Goal: Task Accomplishment & Management: Complete application form

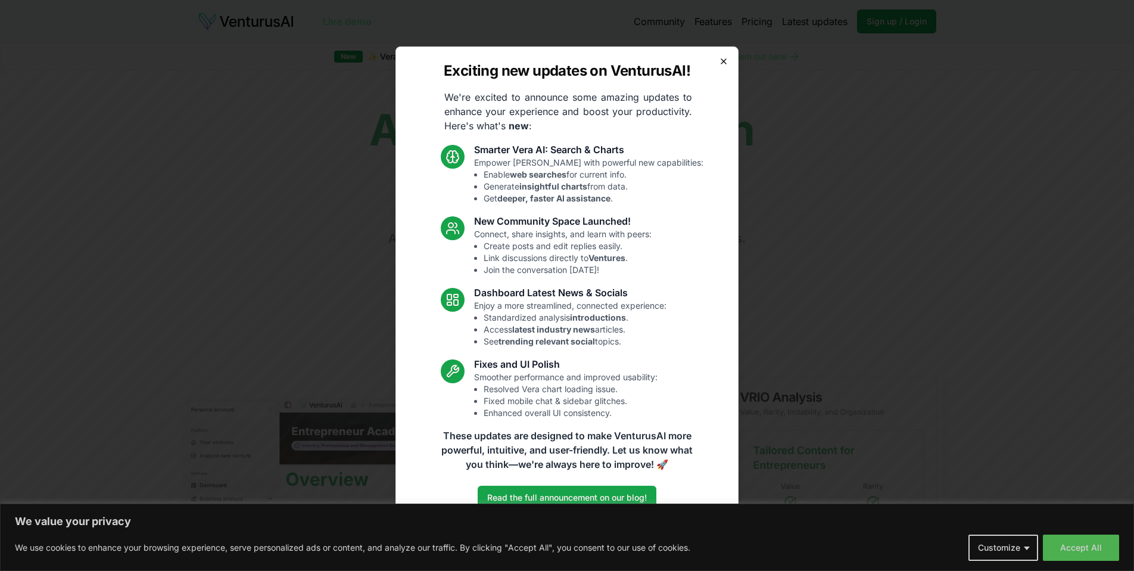
click at [720, 64] on icon "button" at bounding box center [724, 62] width 10 height 10
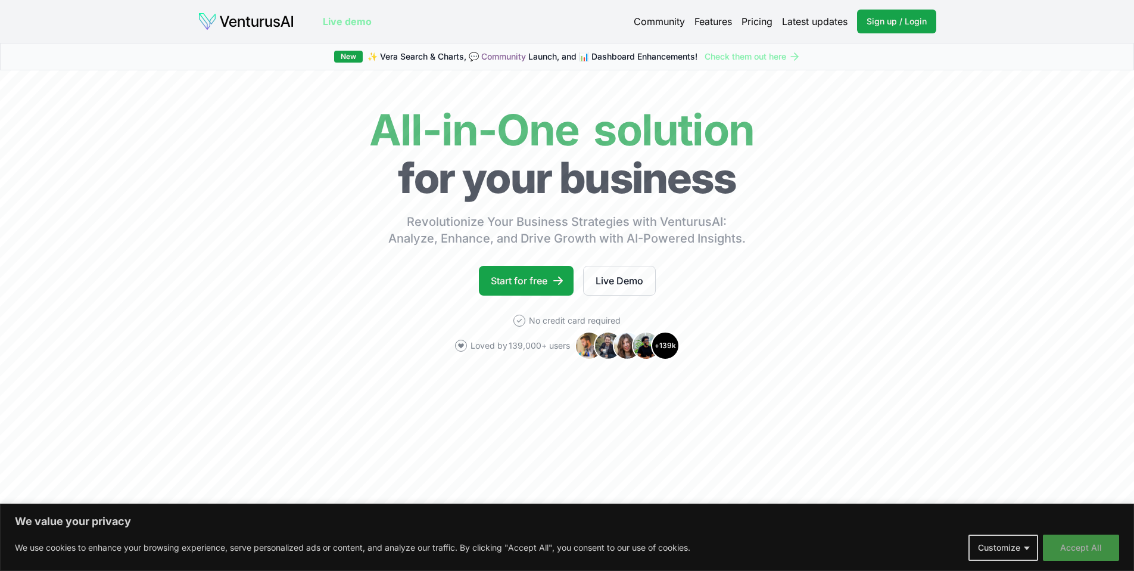
click at [1086, 544] on button "Accept All" at bounding box center [1081, 547] width 76 height 26
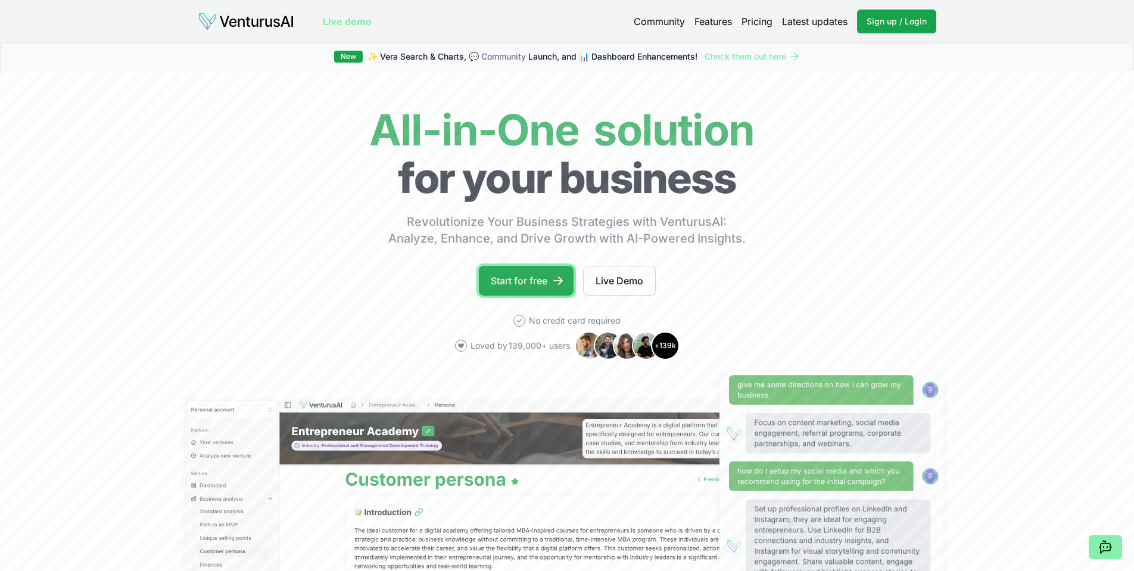
click at [536, 288] on link "Start for free" at bounding box center [526, 281] width 95 height 30
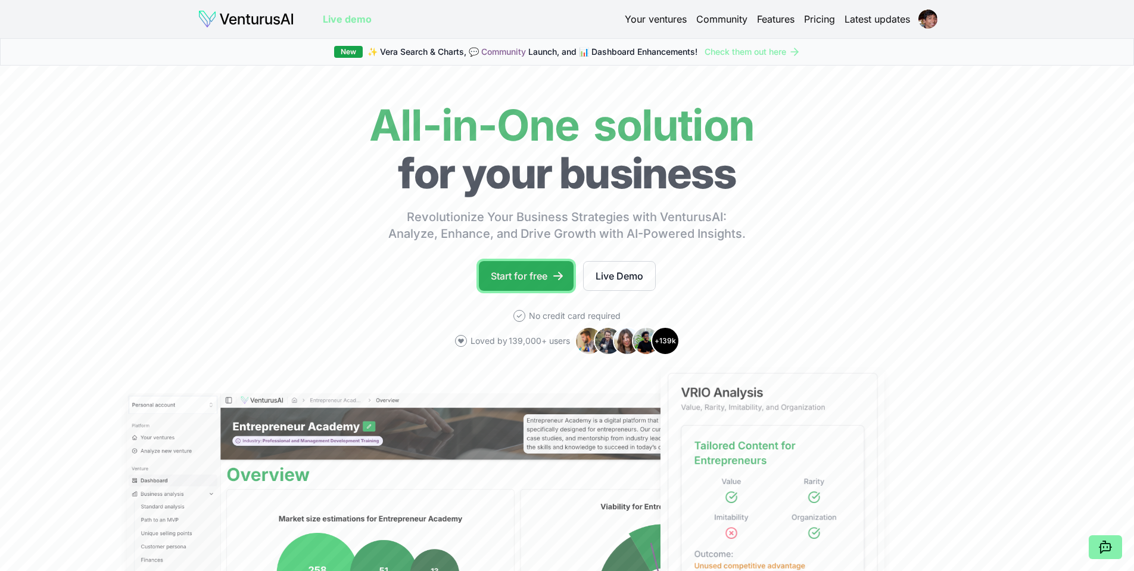
click at [555, 275] on icon at bounding box center [558, 276] width 12 height 12
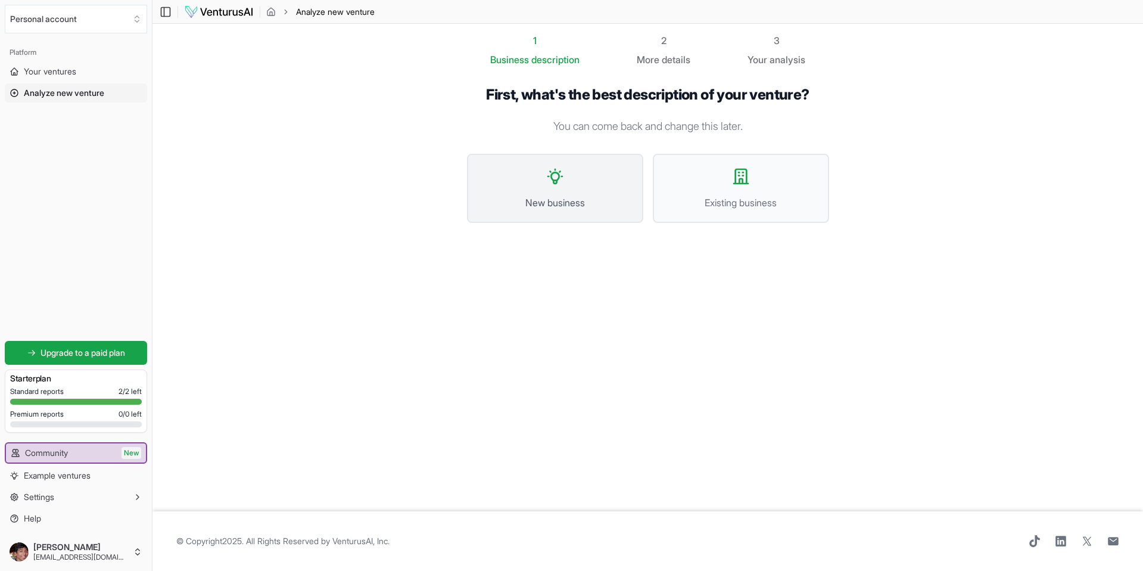
click at [603, 177] on button "New business" at bounding box center [555, 188] width 176 height 69
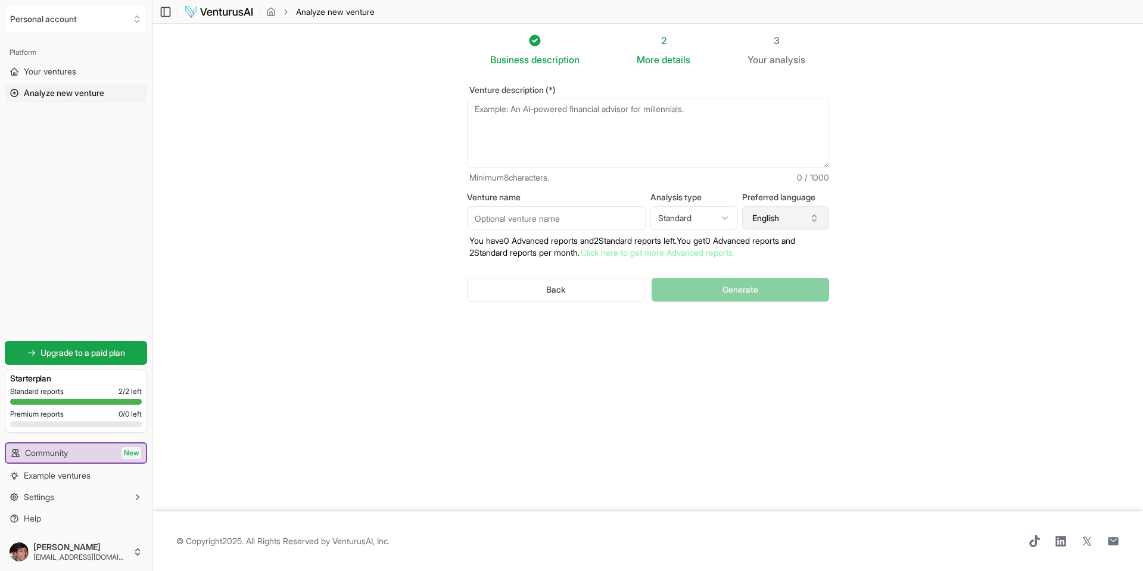
click at [816, 222] on icon "button" at bounding box center [814, 218] width 10 height 10
type input "por"
click at [783, 273] on div "Portuguese" at bounding box center [786, 271] width 154 height 19
click at [569, 220] on input "Venture name" at bounding box center [556, 218] width 179 height 24
type input "SuinoSense"
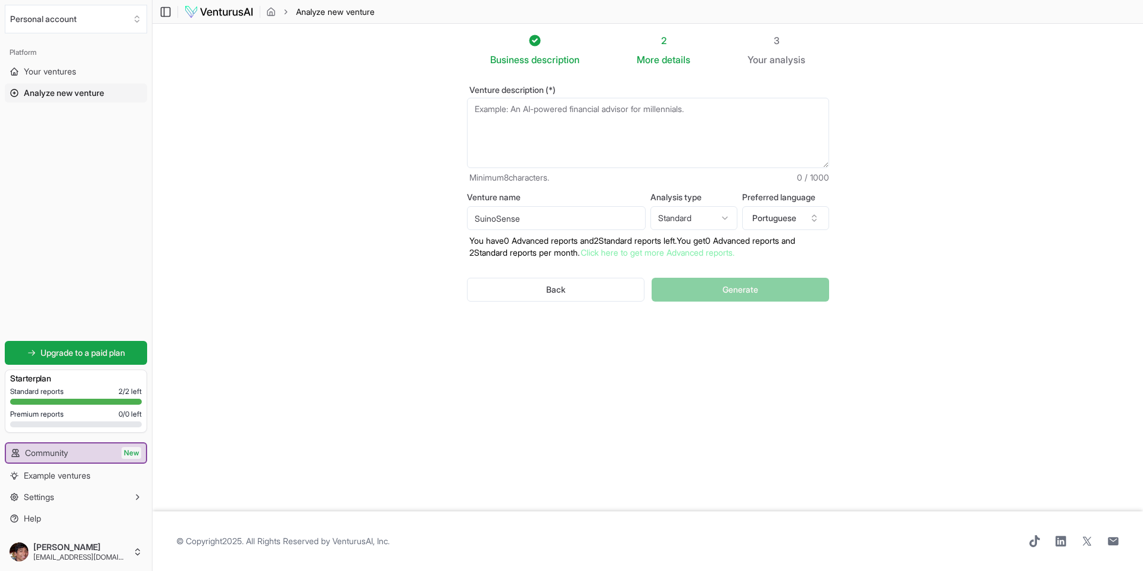
click at [621, 152] on textarea "Venture description (*)" at bounding box center [648, 133] width 362 height 70
click at [526, 120] on textarea "Venture description (*)" at bounding box center [648, 133] width 362 height 70
paste textarea "A SuinoSense entrega aos produtores de suínos uma plataforma de zootecnia de pr…"
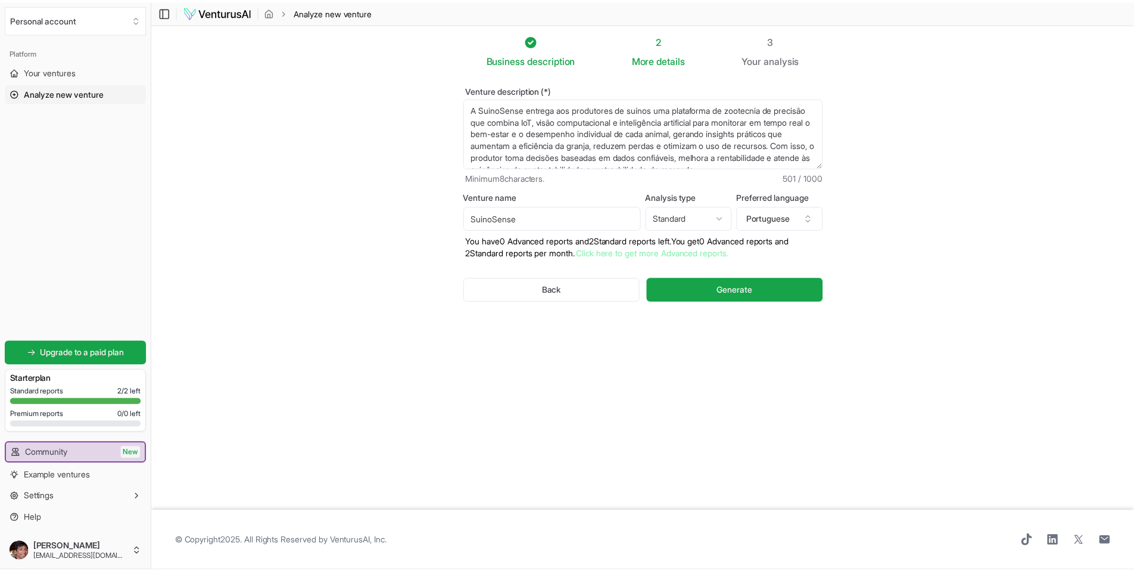
scroll to position [18, 0]
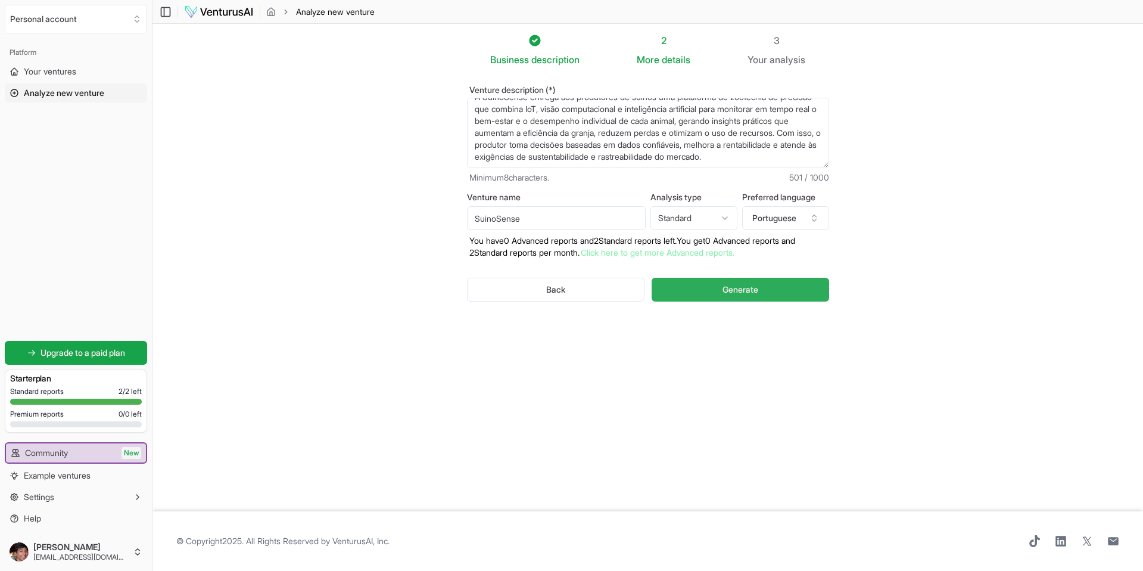
type textarea "A SuinoSense entrega aos produtores de suínos uma plataforma de zootecnia de pr…"
click at [731, 291] on span "Generate" at bounding box center [740, 289] width 36 height 12
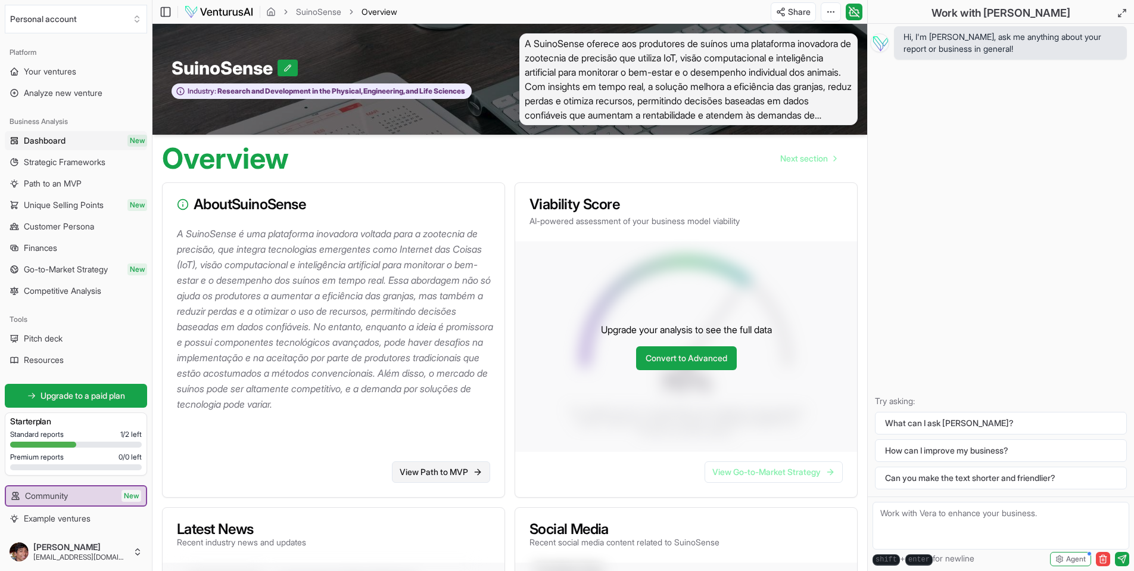
click at [450, 476] on link "View Path to MVP" at bounding box center [441, 471] width 98 height 21
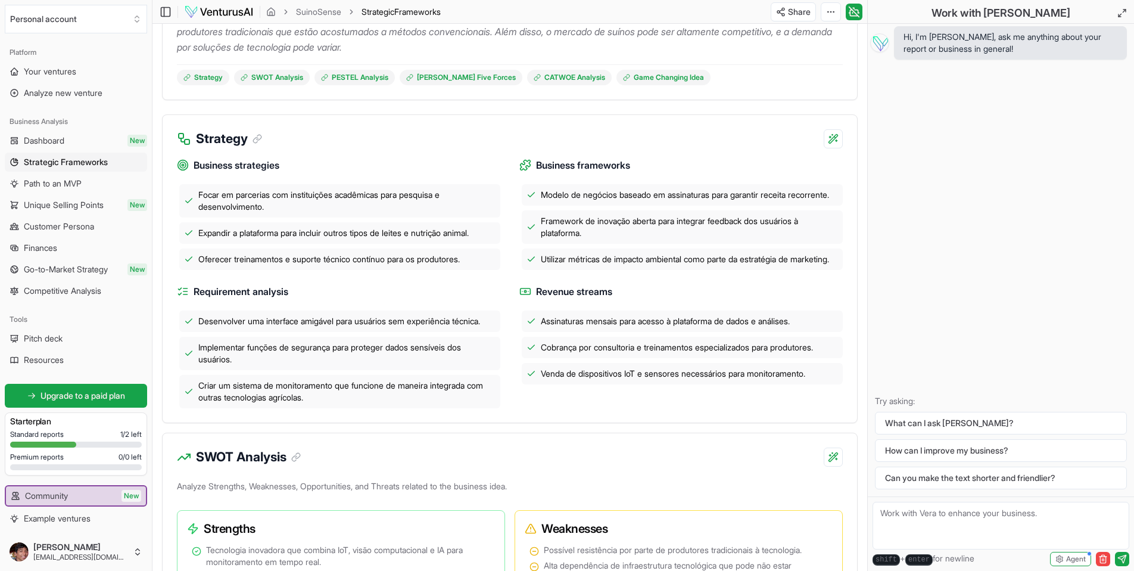
scroll to position [257, 0]
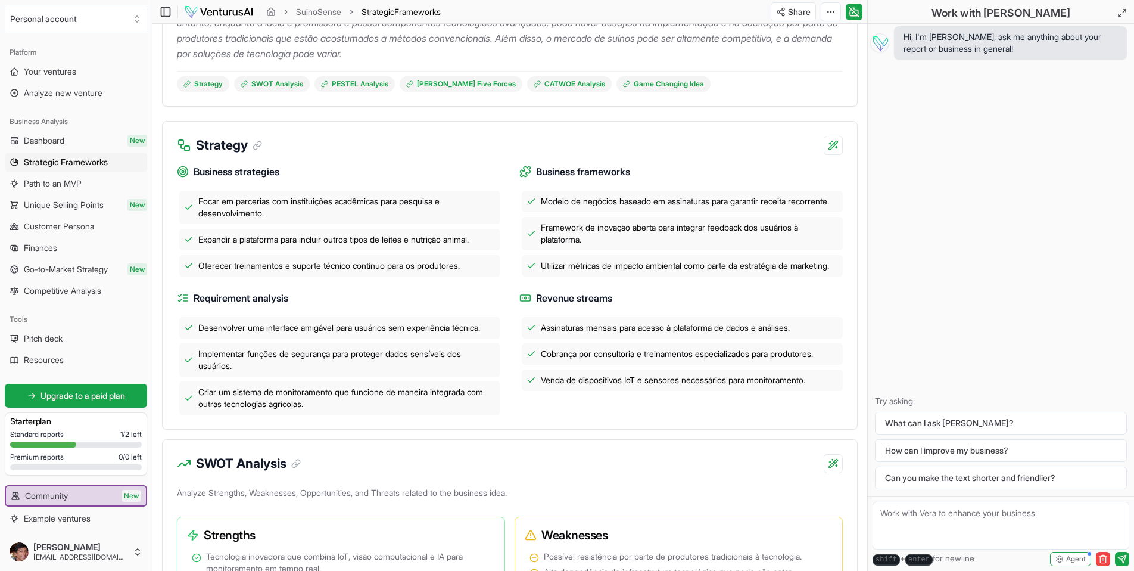
click at [562, 473] on div "SWOT Analysis" at bounding box center [510, 456] width 694 height 33
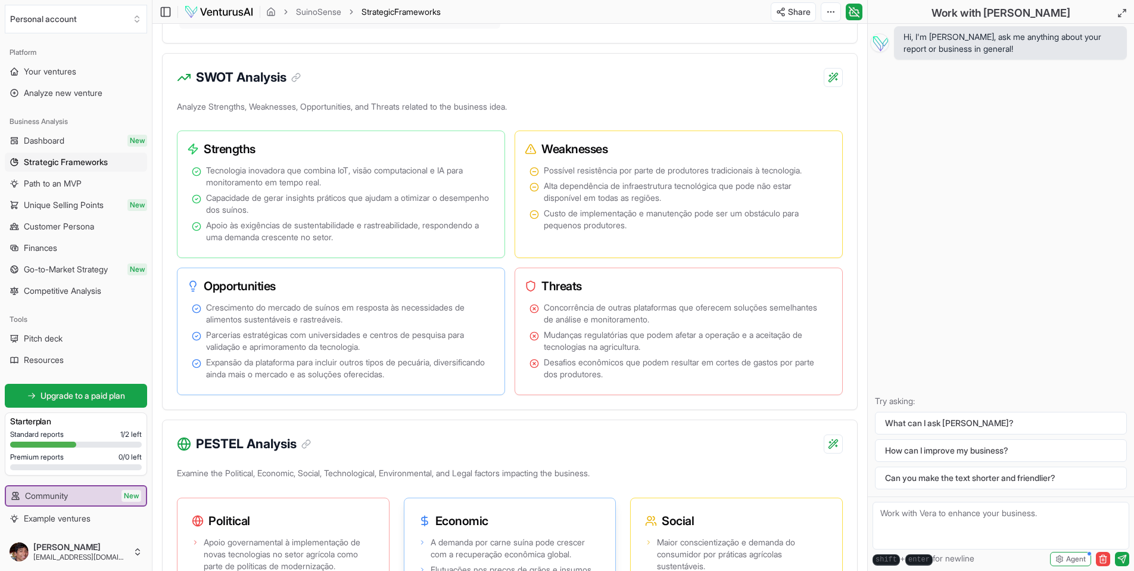
scroll to position [0, 0]
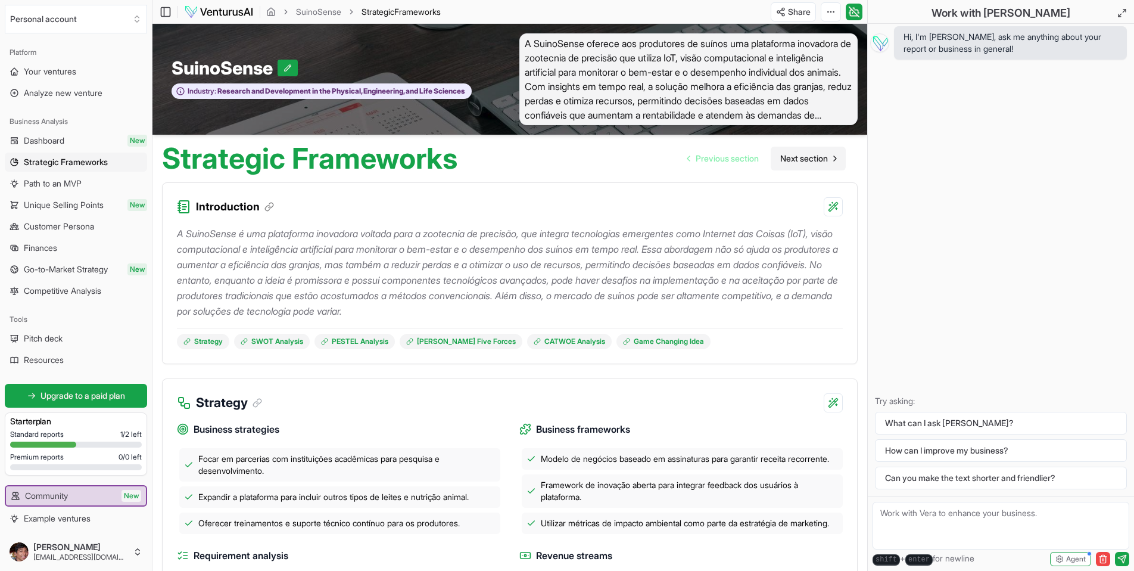
click at [810, 158] on span "Next section" at bounding box center [804, 158] width 48 height 12
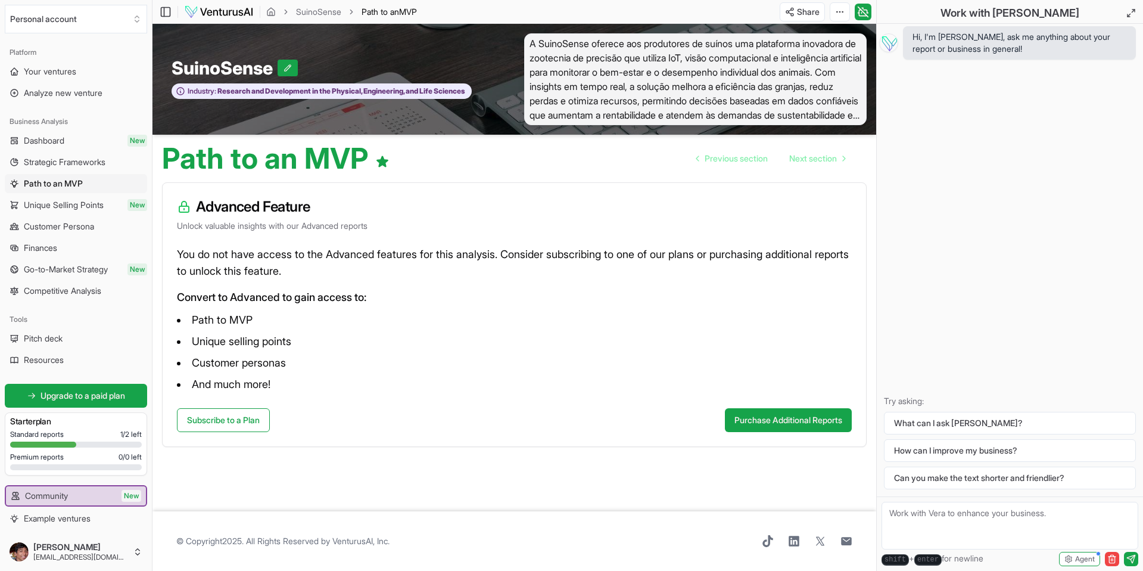
click at [83, 179] on span "Path to an MVP" at bounding box center [53, 183] width 59 height 12
click at [44, 136] on span "Dashboard" at bounding box center [44, 141] width 40 height 12
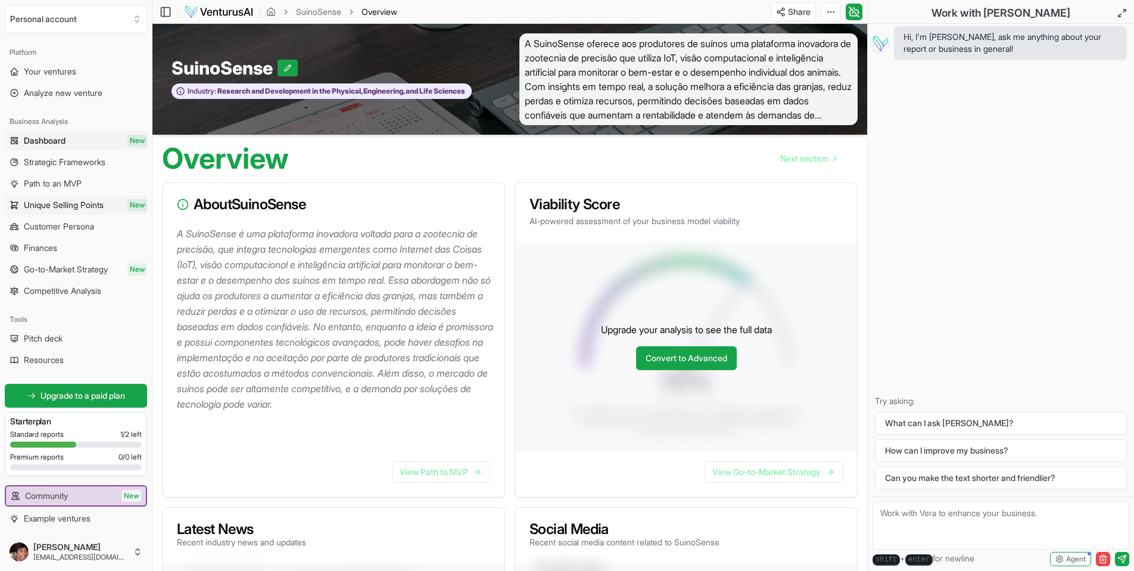
click at [81, 208] on span "Unique Selling Points" at bounding box center [64, 205] width 80 height 12
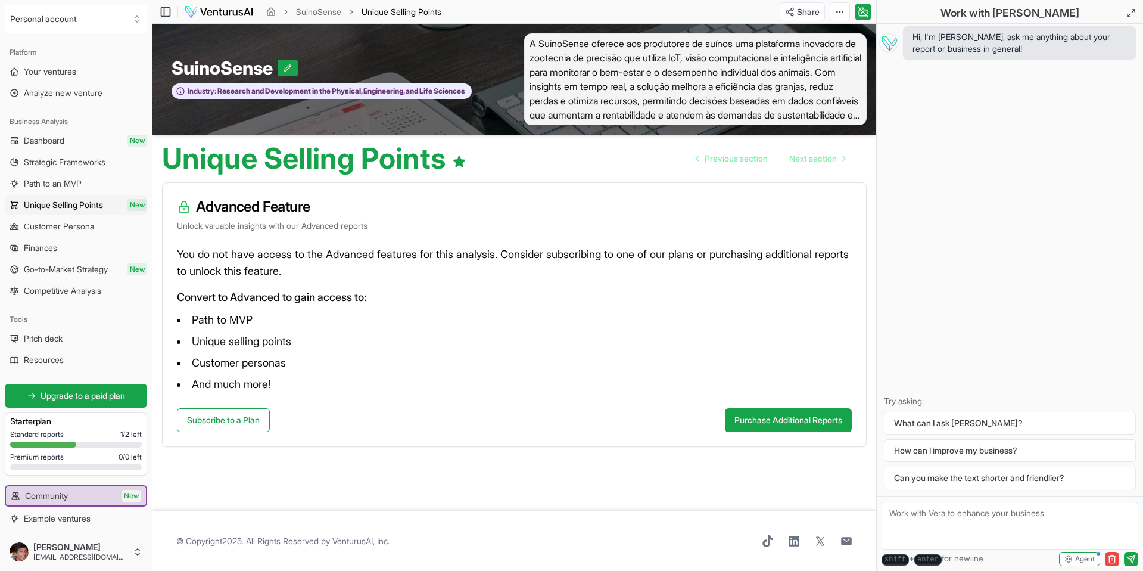
click at [83, 233] on link "Customer Persona" at bounding box center [76, 226] width 142 height 19
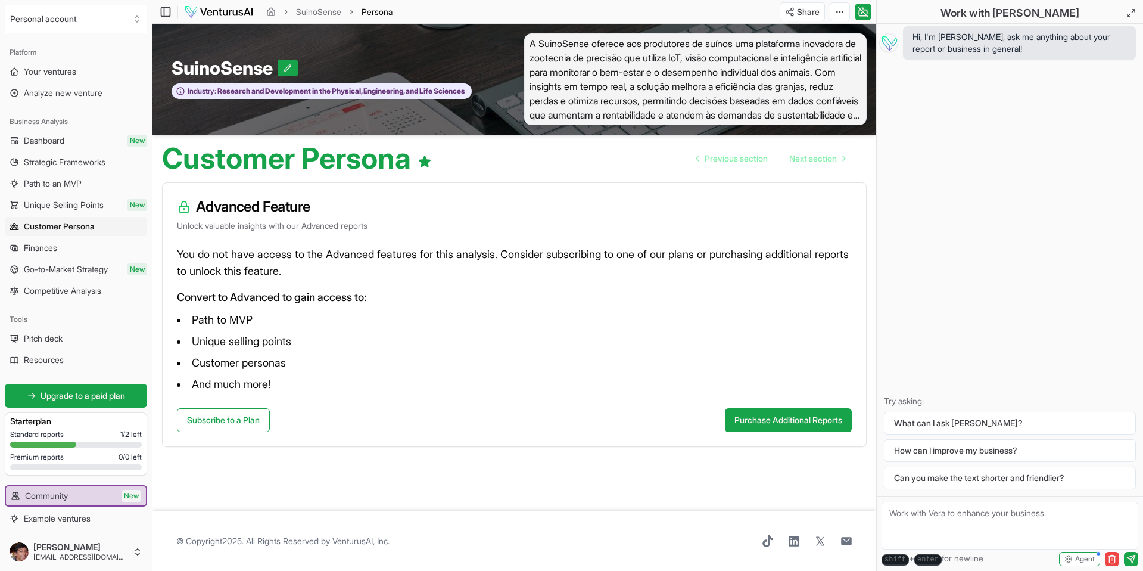
click at [33, 248] on span "Finances" at bounding box center [40, 248] width 33 height 12
click at [55, 270] on span "Go-to-Market Strategy" at bounding box center [66, 269] width 84 height 12
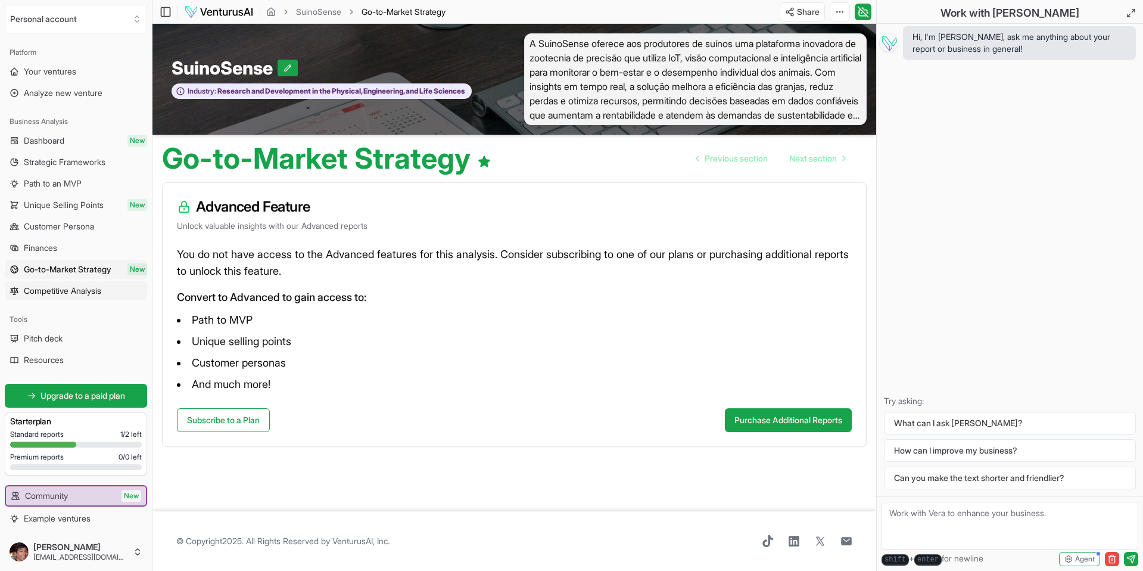
click at [67, 289] on span "Competitive Analysis" at bounding box center [62, 291] width 77 height 12
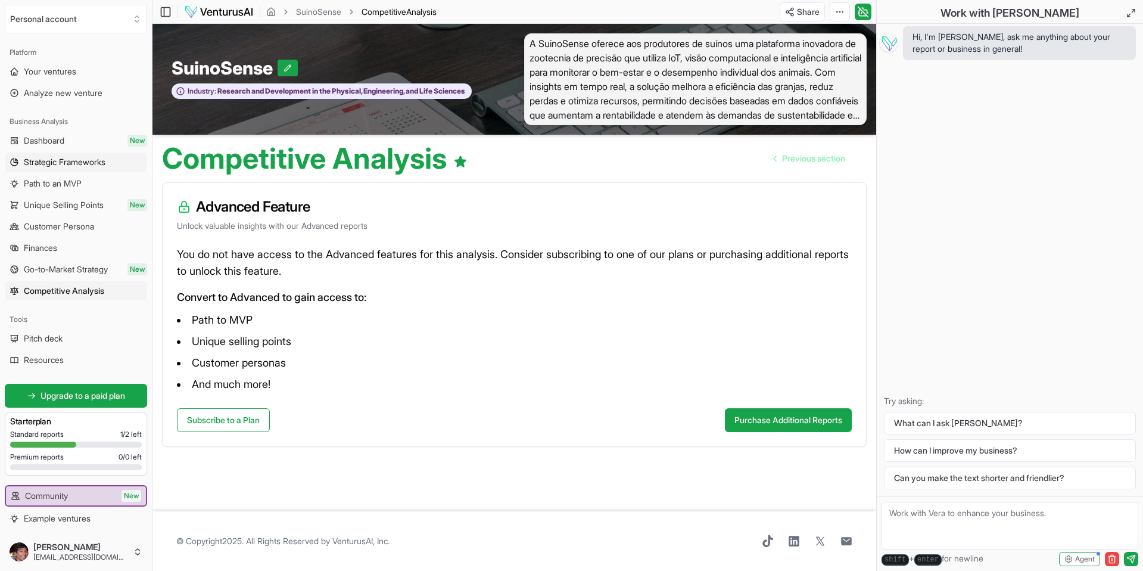
click at [54, 163] on span "Strategic Frameworks" at bounding box center [65, 162] width 82 height 12
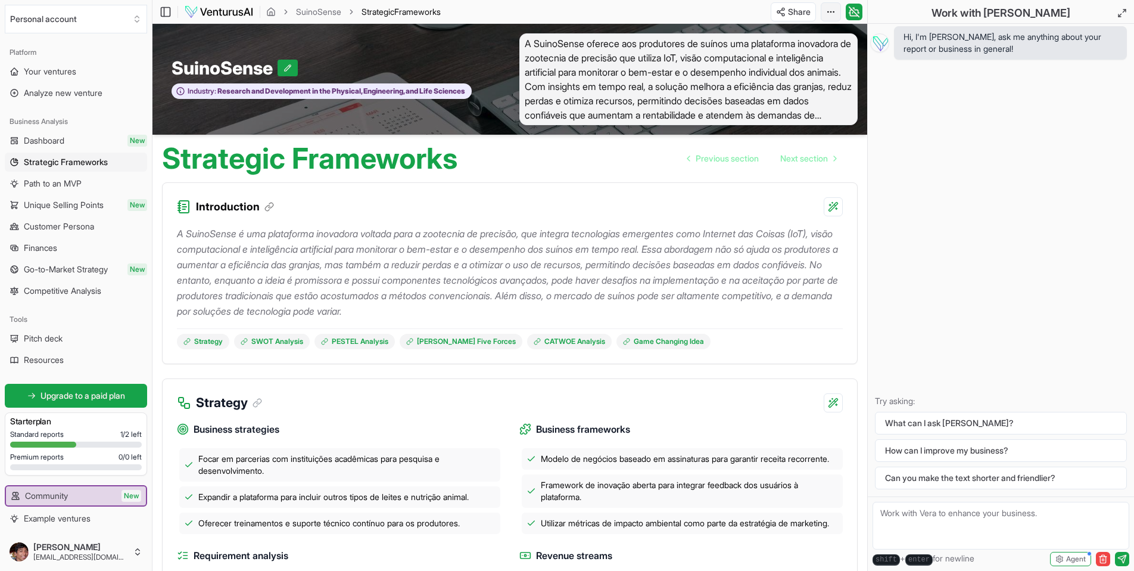
click at [828, 9] on html "Personal account Platform Your ventures Analyze new venture Business Analysis D…" at bounding box center [567, 285] width 1134 height 571
click at [794, 58] on div "Download PDF" at bounding box center [785, 55] width 97 height 19
